Goal: Navigation & Orientation: Find specific page/section

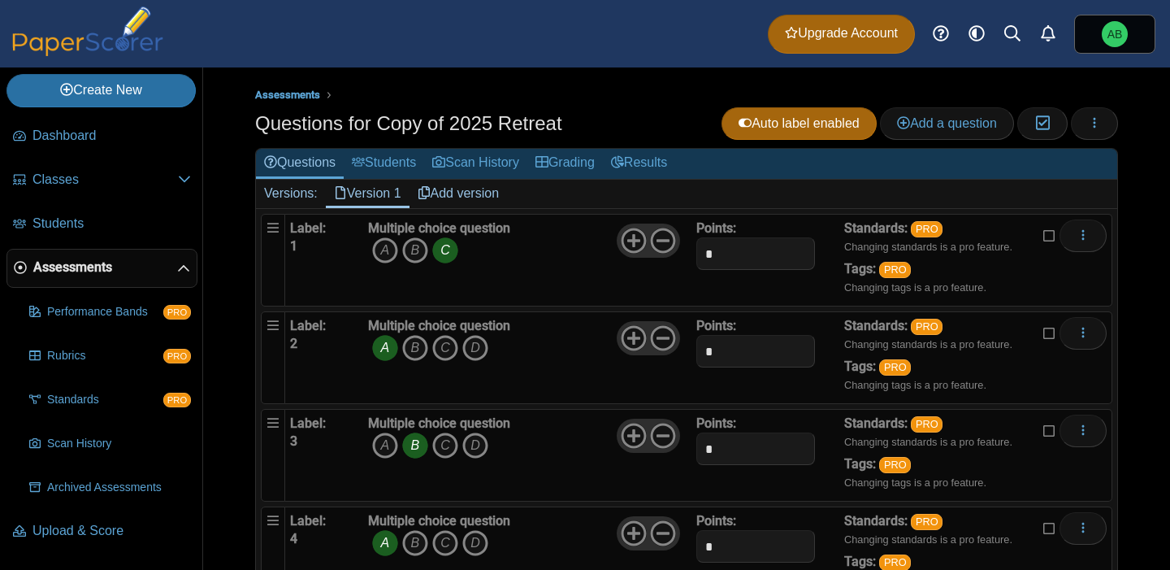
click at [606, 95] on ul "Assessments" at bounding box center [686, 95] width 863 height 16
click at [1088, 123] on icon "button" at bounding box center [1094, 122] width 13 height 13
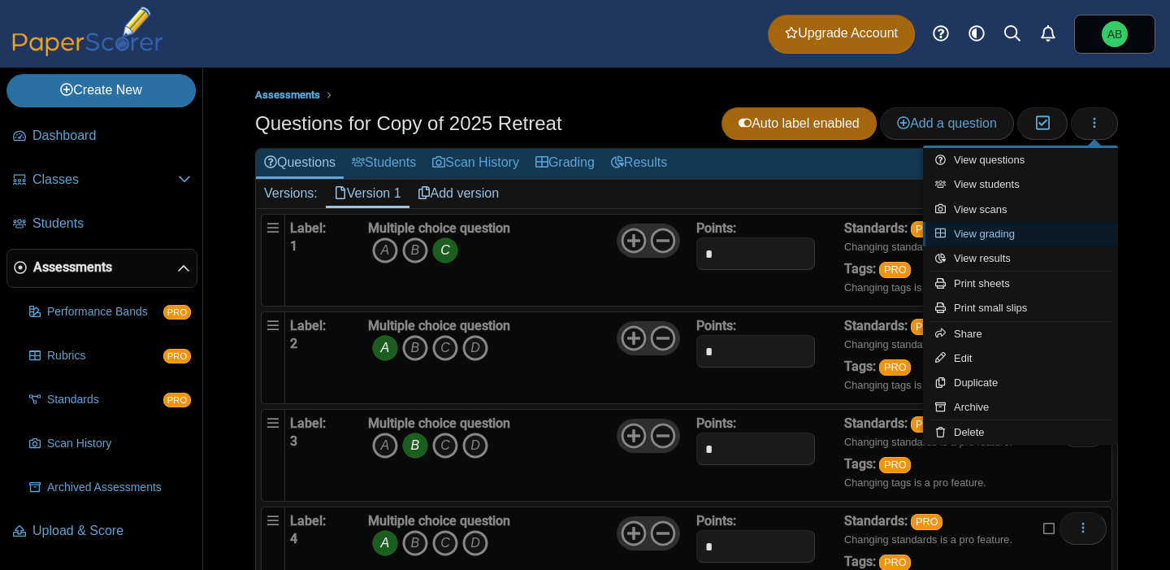
click at [996, 232] on link "View grading" at bounding box center [1020, 234] width 195 height 24
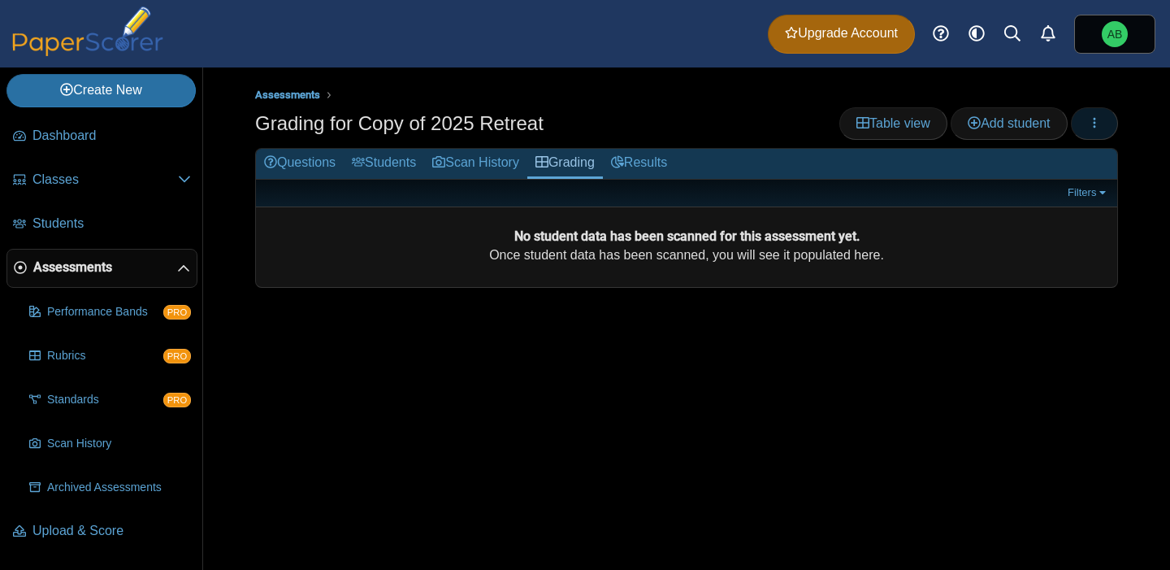
click at [1090, 117] on icon "button" at bounding box center [1094, 122] width 13 height 13
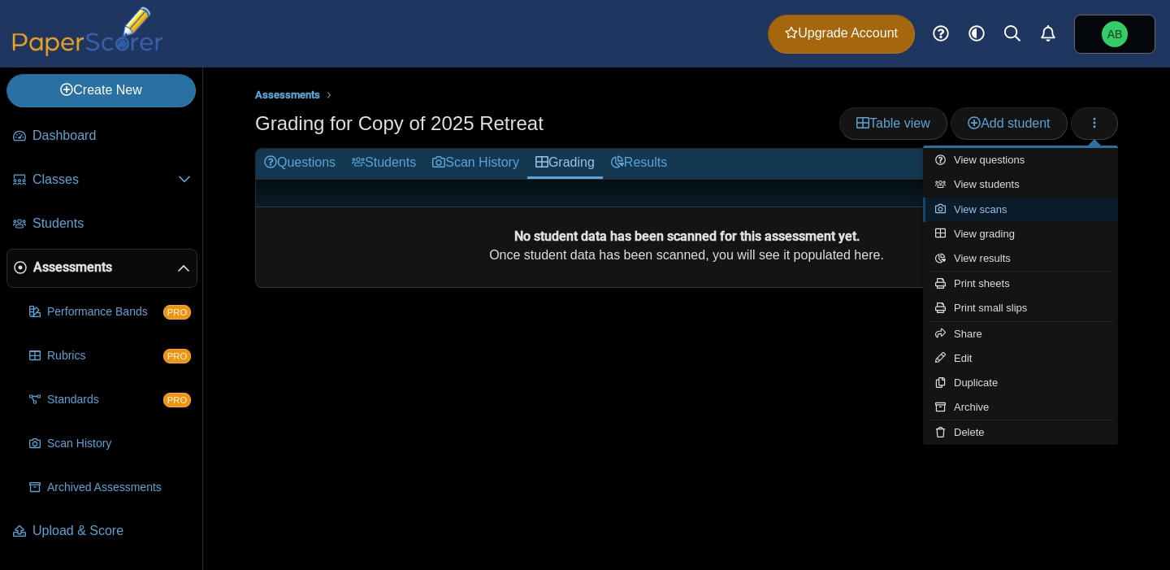
click at [1009, 214] on link "View scans" at bounding box center [1020, 209] width 195 height 24
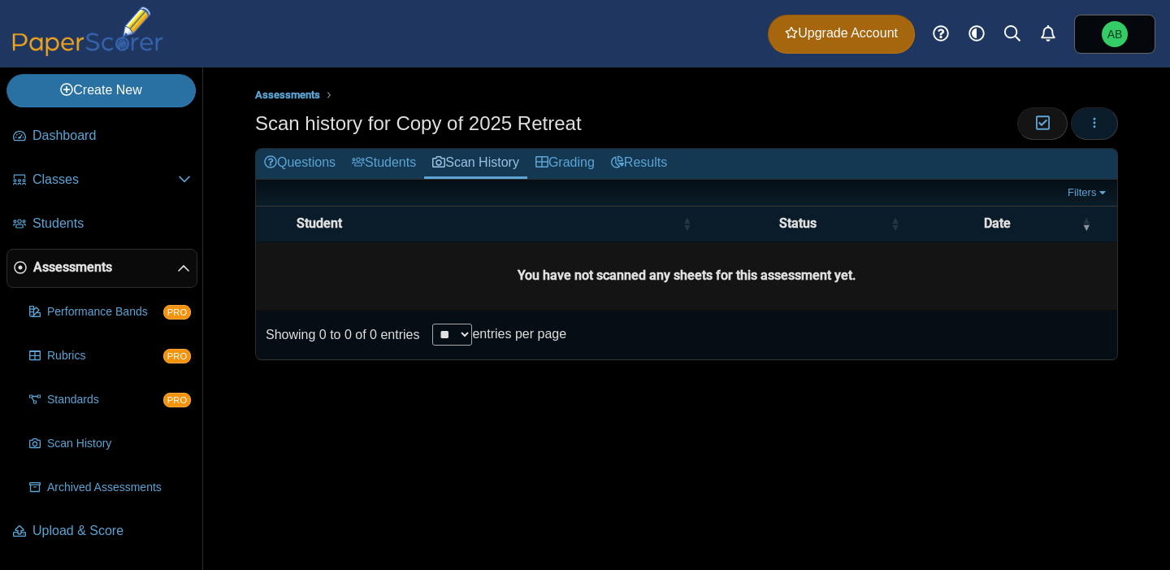
click at [1099, 127] on icon "button" at bounding box center [1094, 122] width 13 height 13
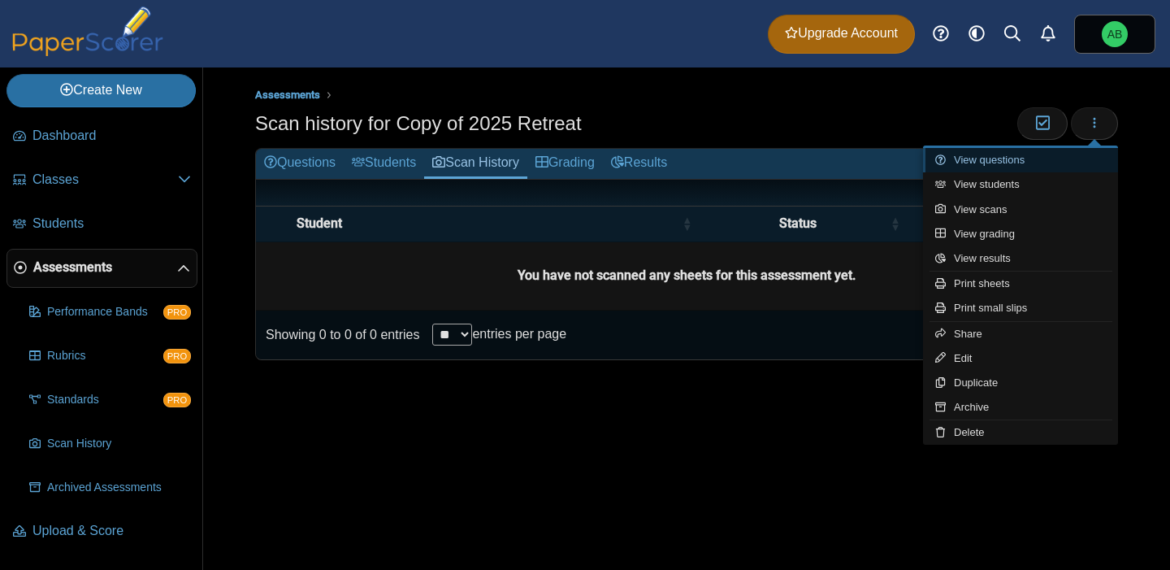
click at [1007, 164] on link "View questions" at bounding box center [1020, 160] width 195 height 24
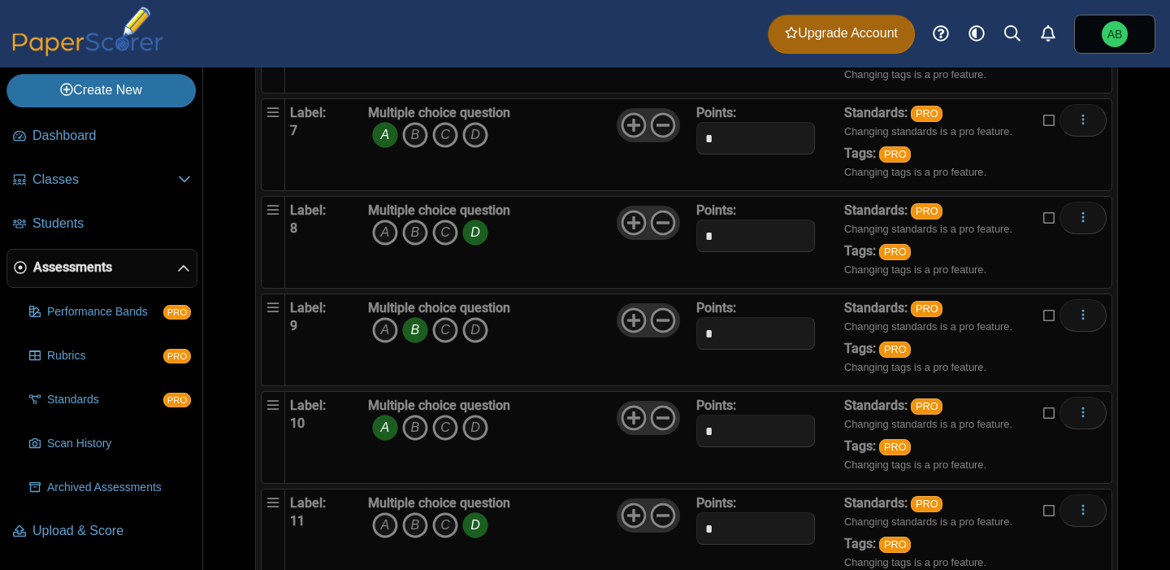
scroll to position [749, 0]
